Goal: Task Accomplishment & Management: Complete application form

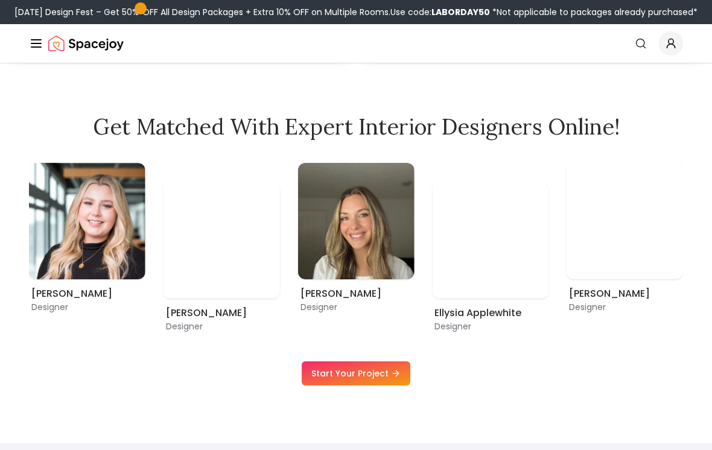
scroll to position [645, 0]
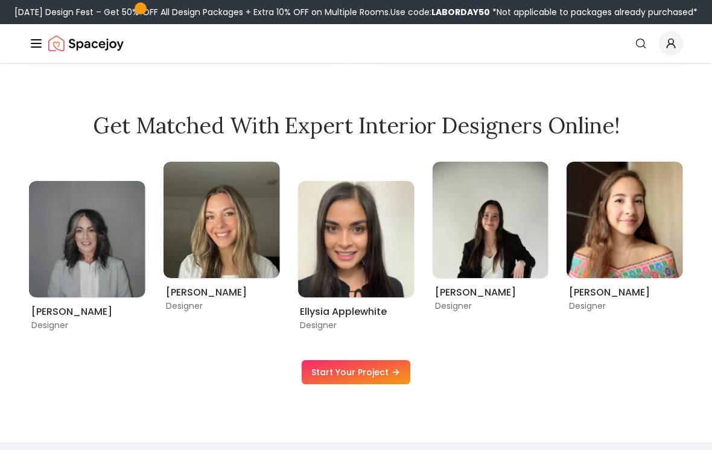
click at [318, 384] on link "Start Your Project" at bounding box center [355, 372] width 109 height 24
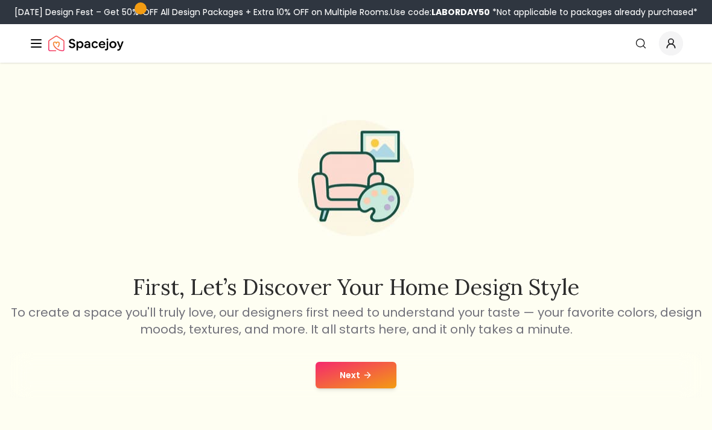
click at [361, 382] on button "Next" at bounding box center [355, 375] width 81 height 27
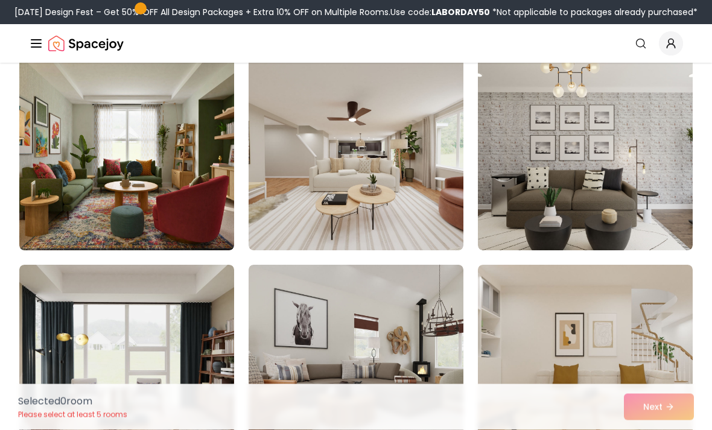
scroll to position [1560, 0]
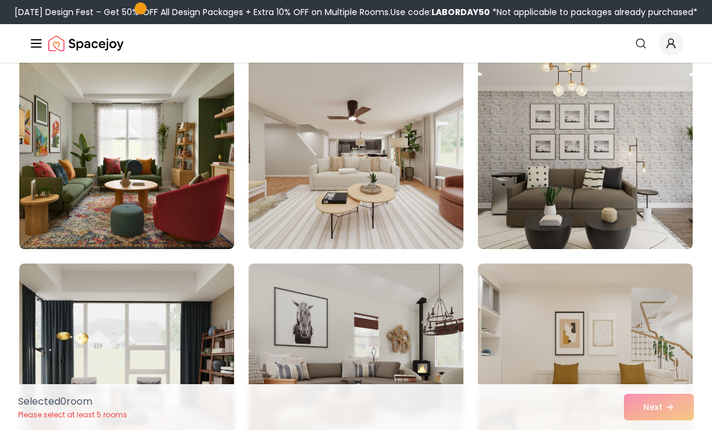
click at [596, 362] on img at bounding box center [585, 360] width 215 height 193
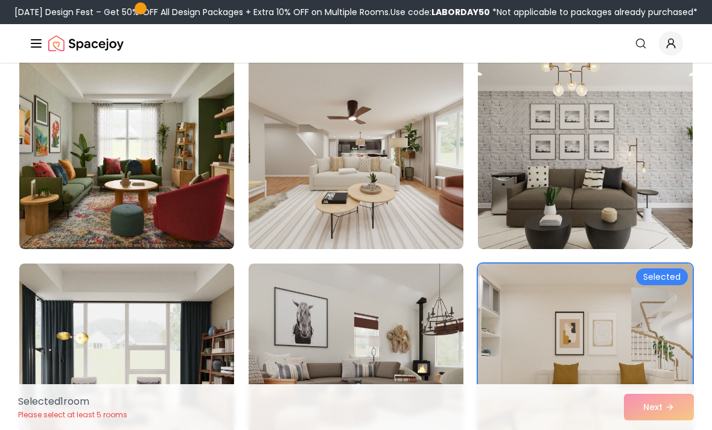
click at [674, 429] on div "Selected 1 room Please select at least 5 rooms Next" at bounding box center [355, 407] width 695 height 46
click at [649, 429] on div "Selected 1 room Please select at least 5 rooms Next" at bounding box center [355, 407] width 695 height 46
click at [657, 429] on div "Selected 1 room Please select at least 5 rooms Next" at bounding box center [355, 407] width 695 height 46
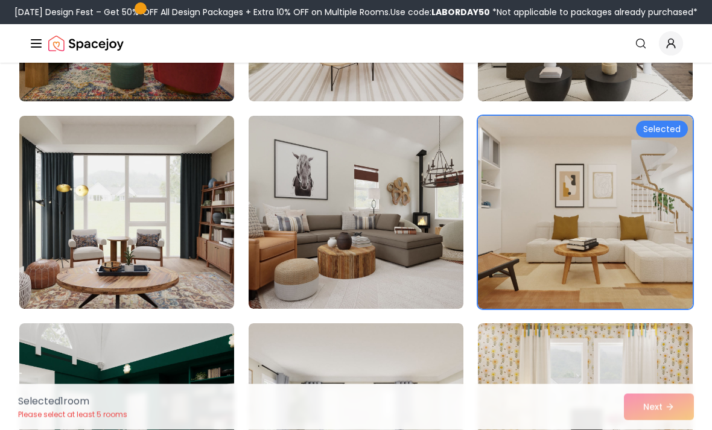
scroll to position [1708, 0]
click at [660, 429] on div "Selected 1 room Please select at least 5 rooms Next" at bounding box center [355, 407] width 695 height 46
click at [614, 323] on img at bounding box center [585, 419] width 215 height 193
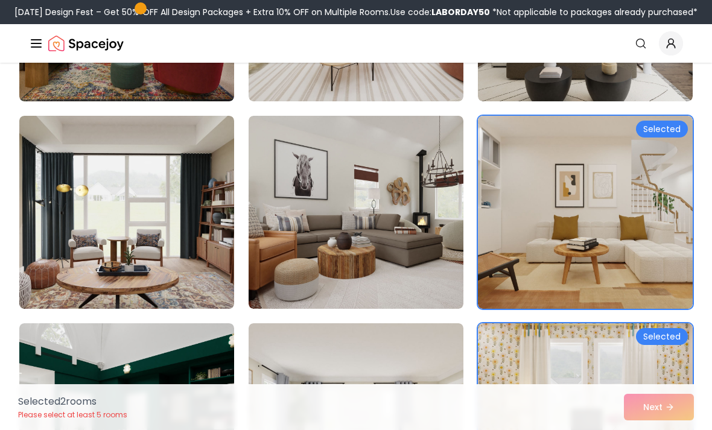
click at [680, 429] on div "Selected 2 room s Please select at least 5 rooms Next" at bounding box center [355, 407] width 695 height 46
click at [655, 374] on img at bounding box center [585, 419] width 215 height 193
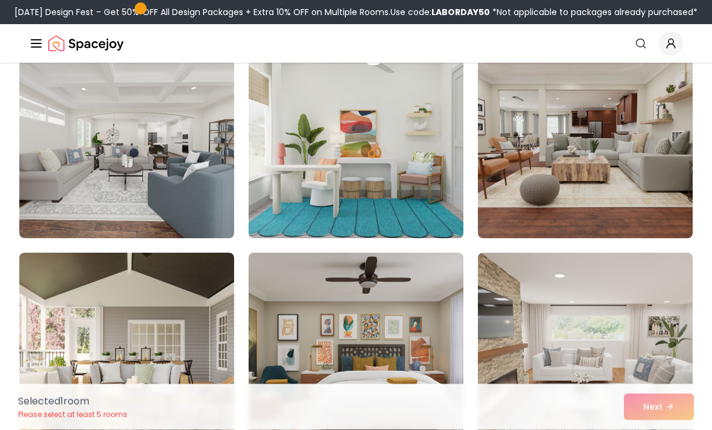
scroll to position [2195, 0]
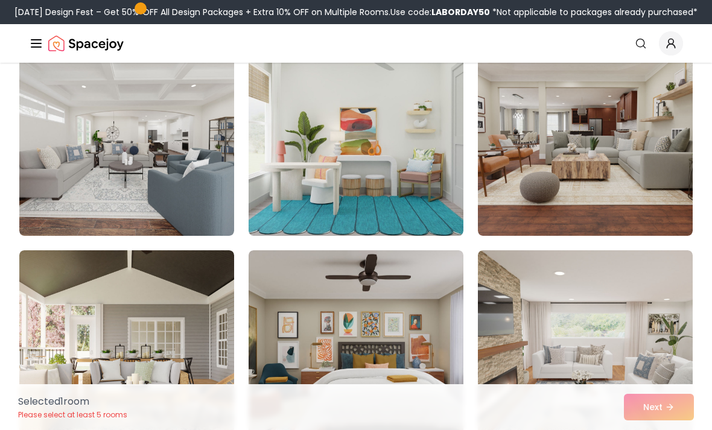
click at [289, 157] on img at bounding box center [355, 139] width 215 height 193
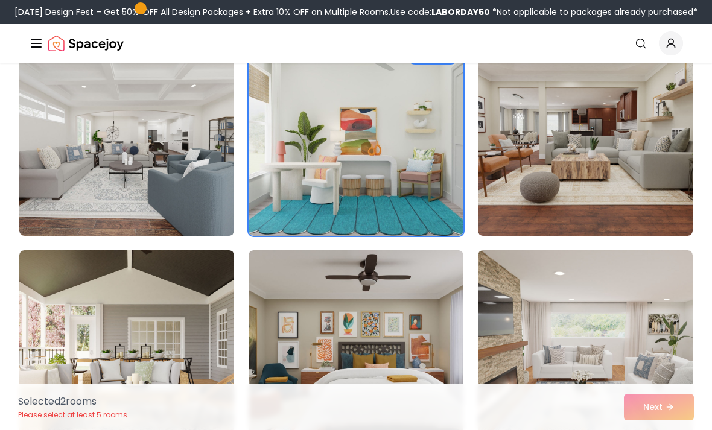
click at [672, 429] on div "Selected 2 room s Please select at least 5 rooms Next" at bounding box center [355, 407] width 695 height 46
click at [673, 429] on div "Selected 2 room s Please select at least 5 rooms Next" at bounding box center [355, 407] width 695 height 46
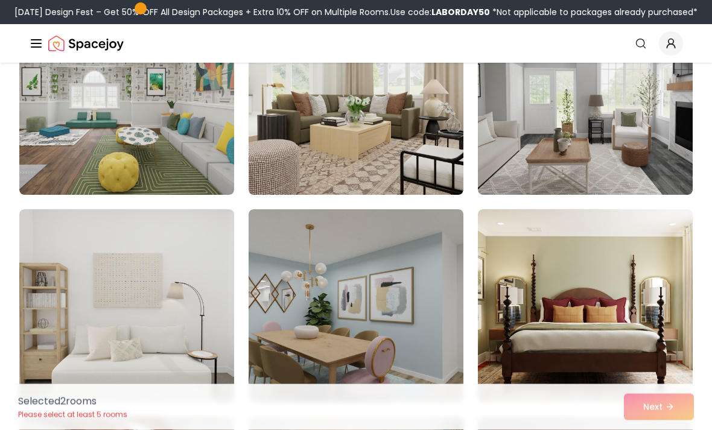
scroll to position [0, 0]
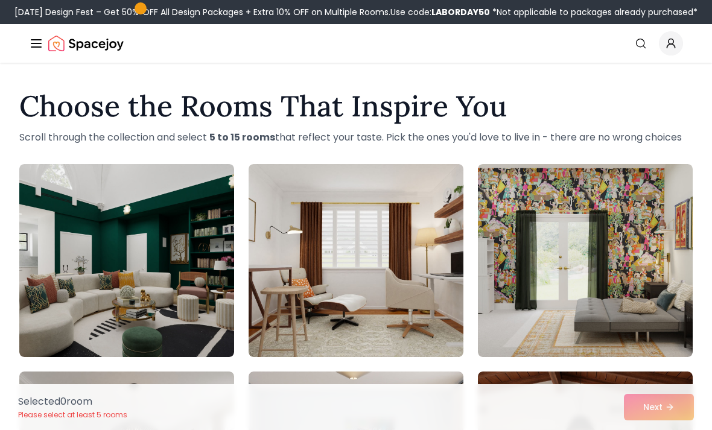
click at [655, 404] on div "Selected 0 room Please select at least 5 rooms Next" at bounding box center [355, 407] width 695 height 46
click at [567, 232] on img at bounding box center [585, 260] width 215 height 193
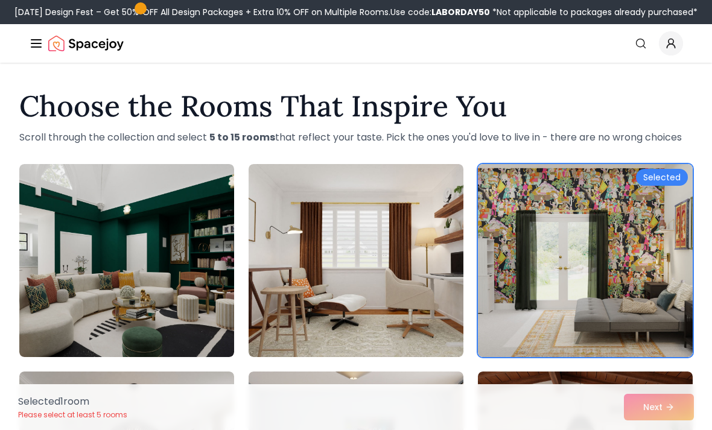
click at [404, 289] on img at bounding box center [355, 260] width 215 height 193
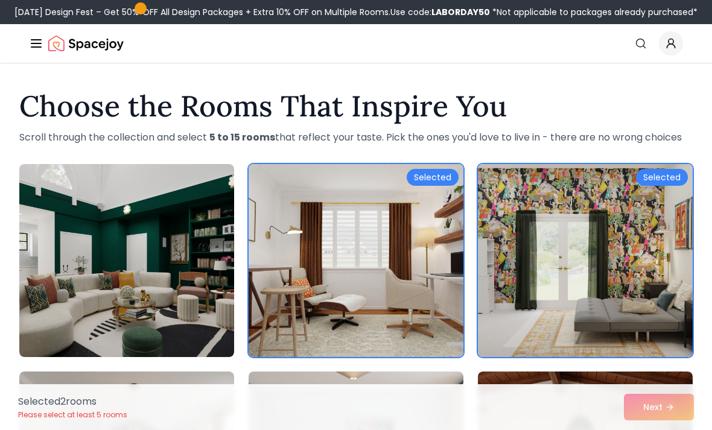
click at [681, 403] on div "Selected 2 room s Please select at least 5 rooms Next" at bounding box center [355, 407] width 695 height 46
click at [675, 391] on div "Selected 2 room s Please select at least 5 rooms Next" at bounding box center [355, 407] width 695 height 46
click at [675, 390] on div "Selected 2 room s Please select at least 5 rooms Next" at bounding box center [355, 407] width 695 height 46
click at [690, 405] on div "Selected 2 room s Please select at least 5 rooms Next" at bounding box center [355, 407] width 695 height 46
click at [670, 177] on div "Selected" at bounding box center [662, 177] width 52 height 17
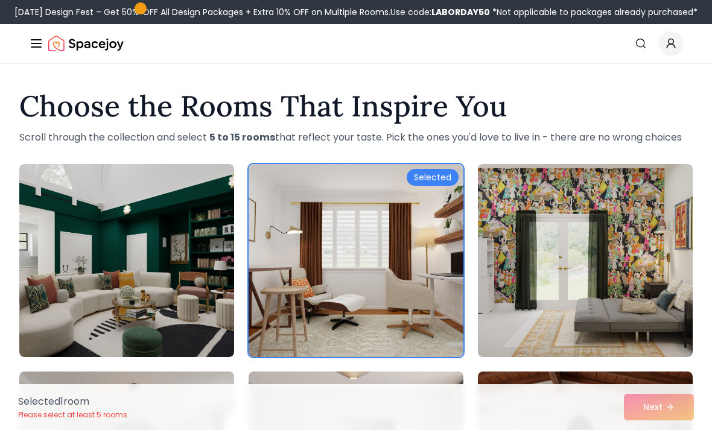
click at [654, 224] on img at bounding box center [585, 260] width 215 height 193
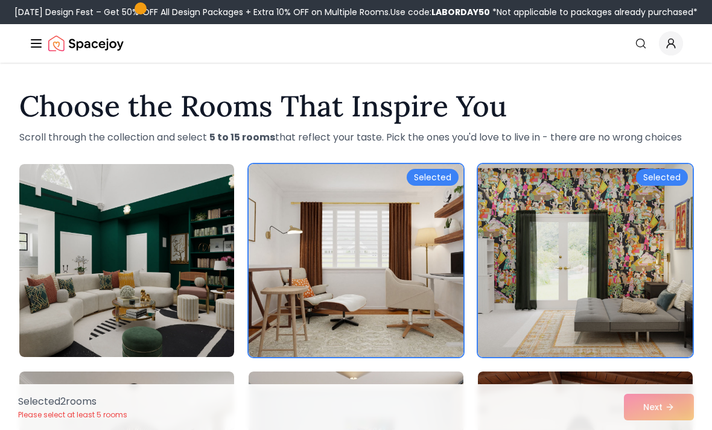
click at [676, 396] on div "Selected 2 room s Please select at least 5 rooms Next" at bounding box center [355, 407] width 695 height 46
click at [656, 408] on div "Selected 2 room s Please select at least 5 rooms Next" at bounding box center [355, 407] width 695 height 46
click at [655, 408] on div "Selected 2 room s Please select at least 5 rooms Next" at bounding box center [355, 407] width 695 height 46
click at [671, 410] on div "Selected 2 room s Please select at least 5 rooms Next" at bounding box center [355, 407] width 695 height 46
click at [658, 400] on div "Selected 2 room s Please select at least 5 rooms Next" at bounding box center [355, 407] width 695 height 46
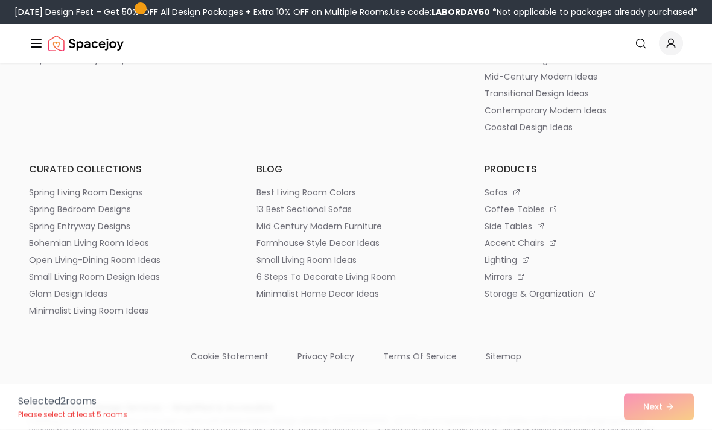
scroll to position [7421, 0]
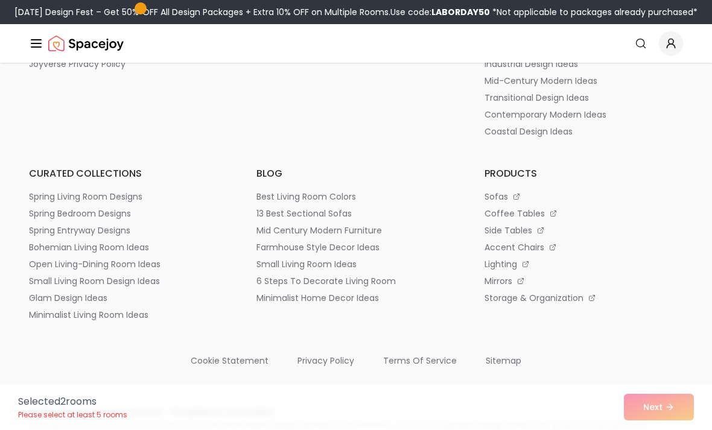
click at [680, 408] on div "Selected 2 room s Please select at least 5 rooms Next" at bounding box center [355, 407] width 695 height 46
click at [641, 406] on div "Selected 2 room s Please select at least 5 rooms Next" at bounding box center [355, 407] width 695 height 46
click at [677, 415] on div "Selected 2 room s Please select at least 5 rooms Next" at bounding box center [355, 407] width 695 height 46
click at [678, 408] on div "Selected 2 room s Please select at least 5 rooms Next" at bounding box center [355, 407] width 695 height 46
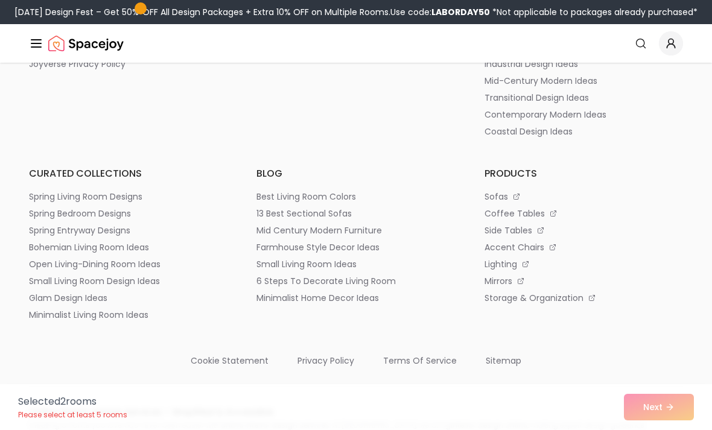
click at [672, 403] on div "Selected 2 room s Please select at least 5 rooms Next" at bounding box center [355, 407] width 695 height 46
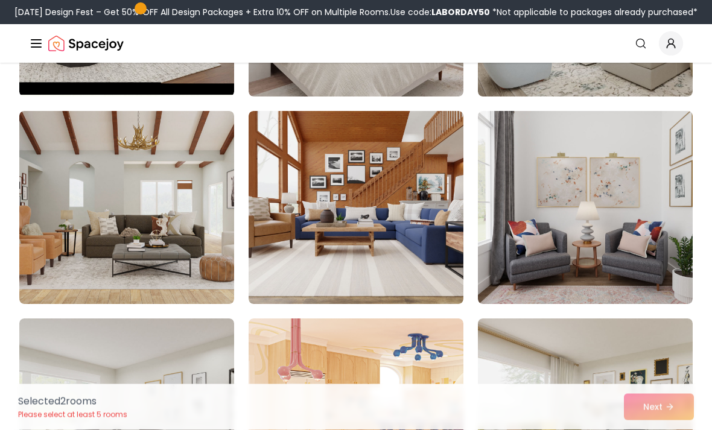
scroll to position [6049, 0]
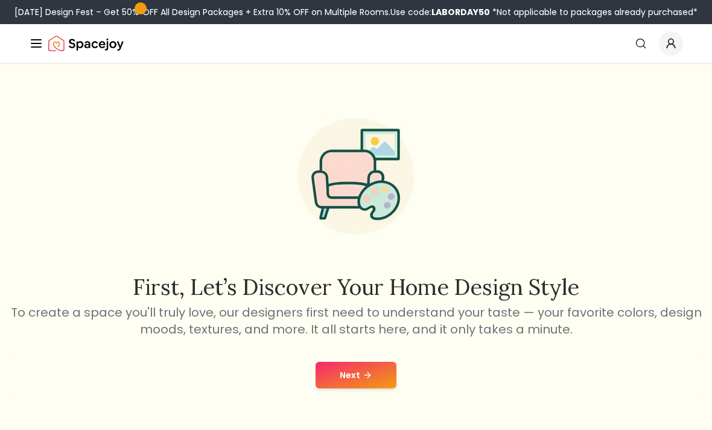
click at [661, 330] on p "To create a space you'll truly love, our designers first need to understand you…" at bounding box center [356, 321] width 692 height 34
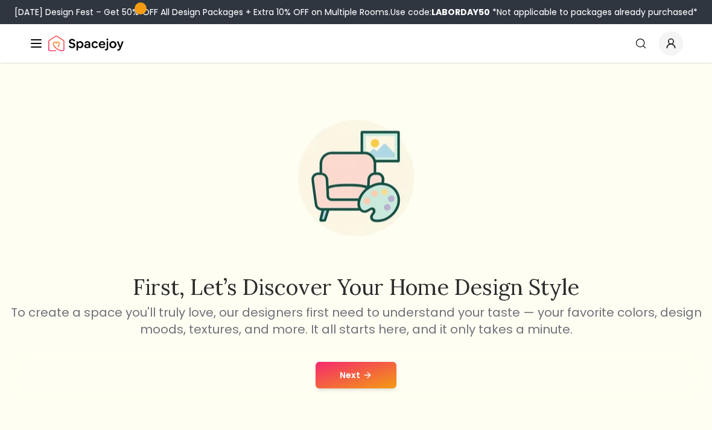
click at [373, 384] on button "Next" at bounding box center [355, 375] width 81 height 27
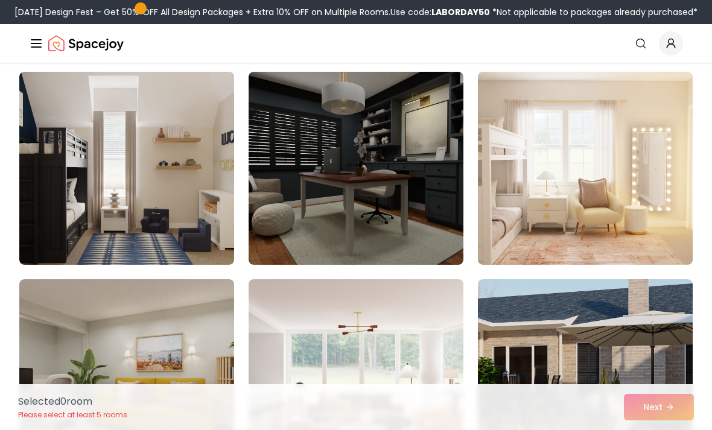
scroll to position [303, 0]
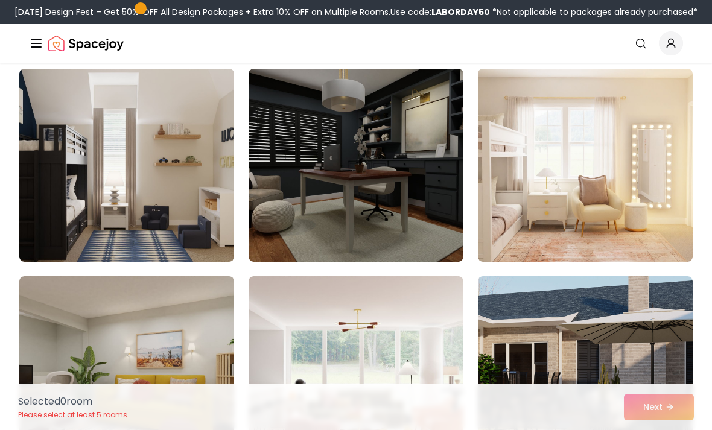
click at [602, 148] on img at bounding box center [585, 165] width 215 height 193
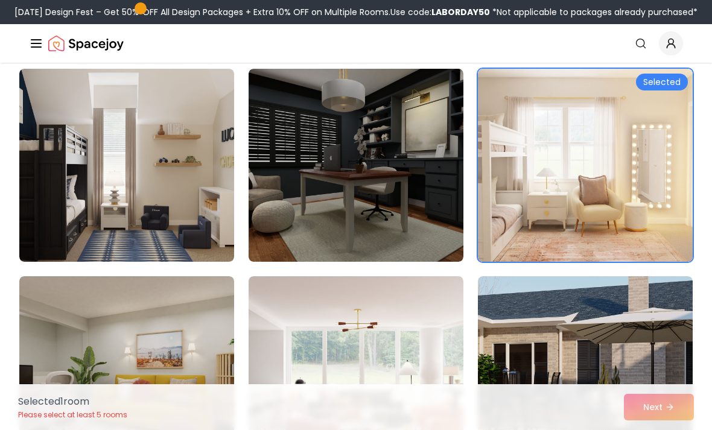
click at [681, 429] on div "Selected 1 room Please select at least 5 rooms Next" at bounding box center [355, 407] width 695 height 46
click at [682, 429] on div "Selected 1 room Please select at least 5 rooms Next" at bounding box center [355, 407] width 695 height 46
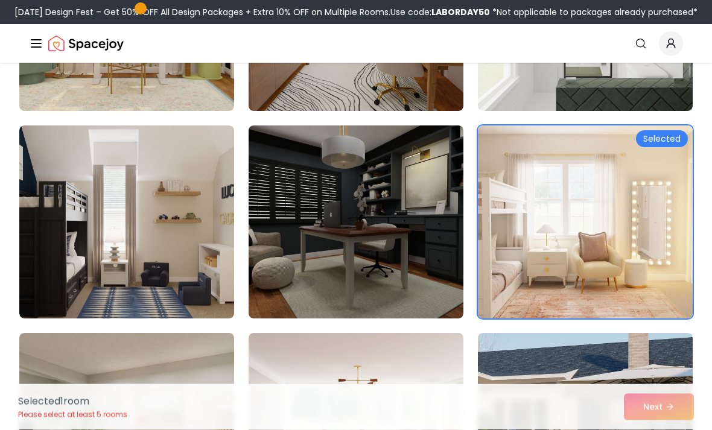
scroll to position [246, 0]
click at [649, 414] on div "Selected 1 room Please select at least 5 rooms Next" at bounding box center [355, 407] width 695 height 46
click at [634, 411] on div "Selected 1 room Please select at least 5 rooms Next" at bounding box center [355, 407] width 695 height 46
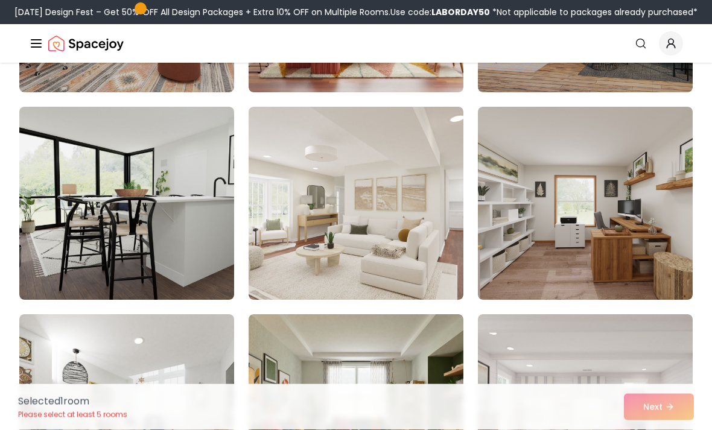
scroll to position [704, 0]
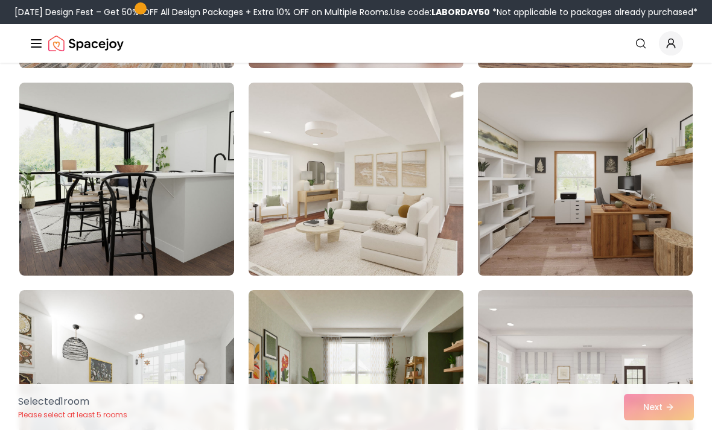
click at [292, 145] on img at bounding box center [355, 179] width 215 height 193
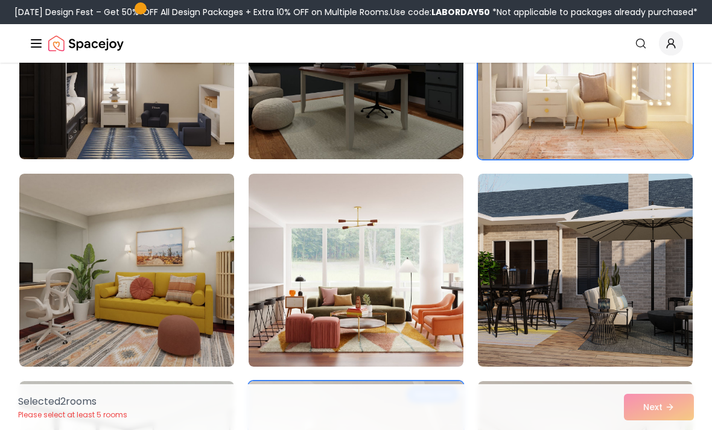
scroll to position [389, 0]
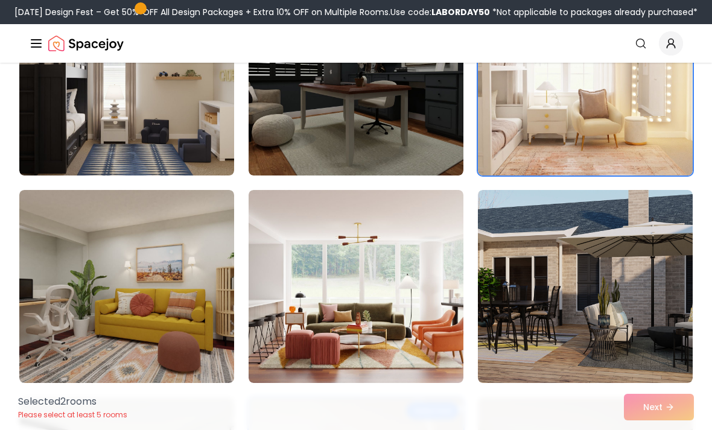
click at [659, 429] on div "Selected 2 room s Please select at least 5 rooms Next" at bounding box center [355, 407] width 695 height 46
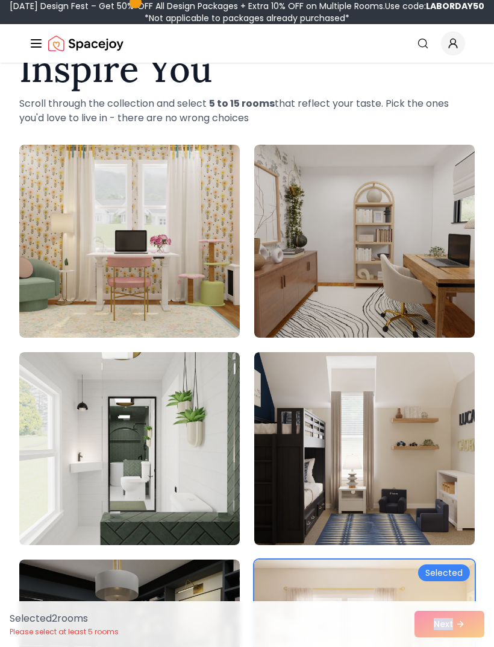
scroll to position [0, 0]
